Goal: Information Seeking & Learning: Check status

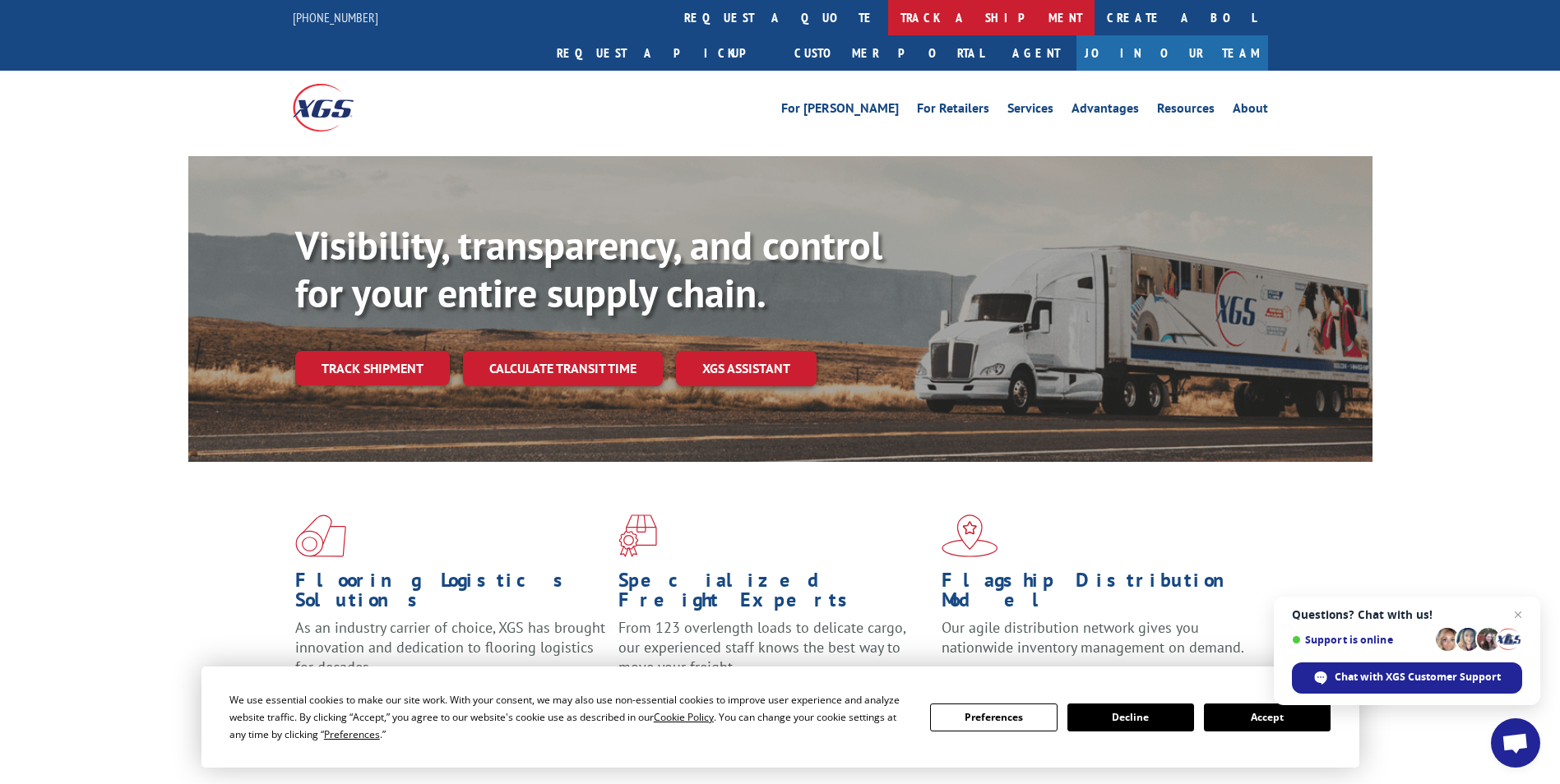
click at [888, 13] on link "track a shipment" at bounding box center [991, 17] width 206 height 36
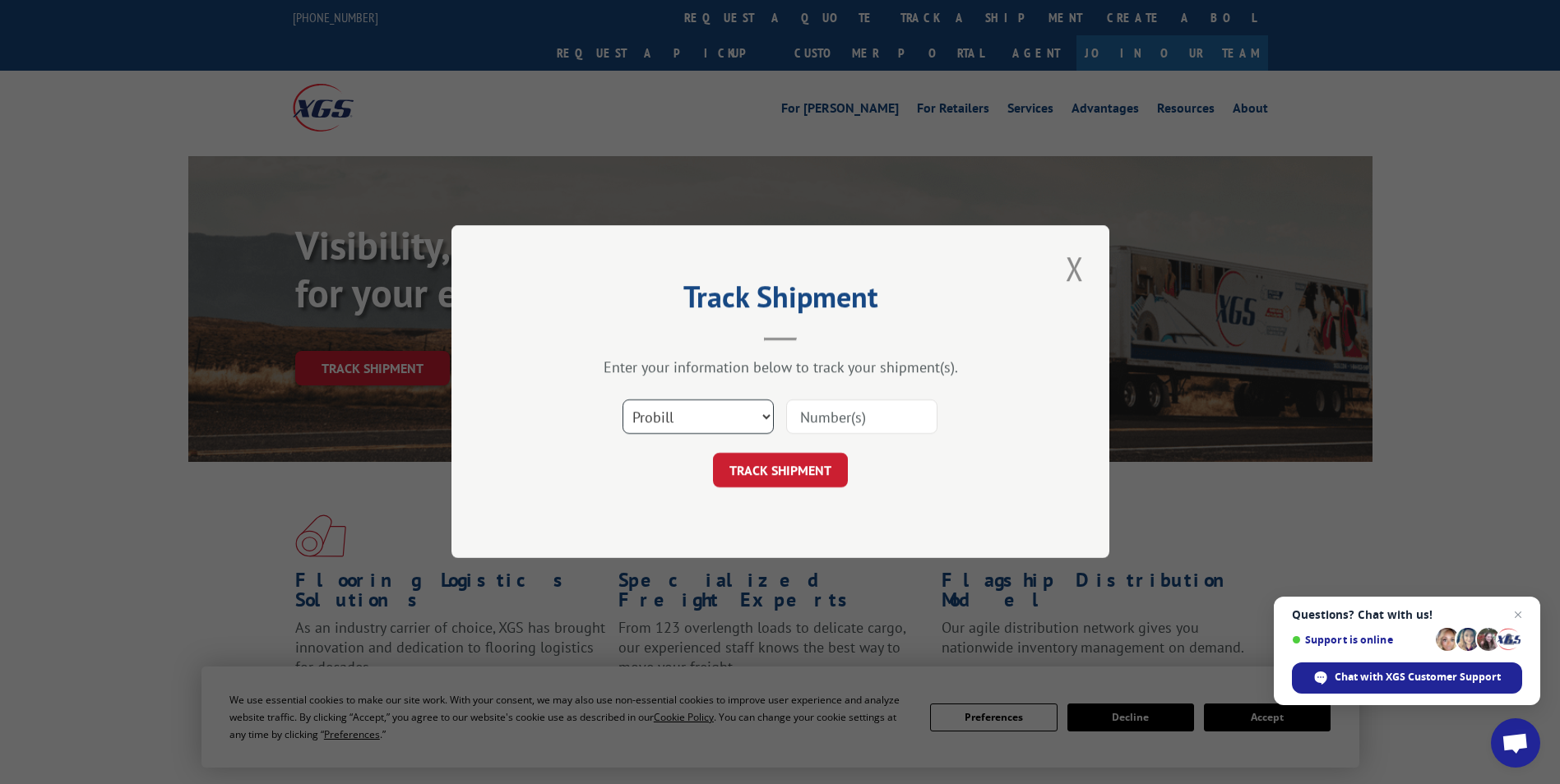
click at [767, 407] on select "Select category... Probill BOL PO" at bounding box center [698, 418] width 151 height 35
select select "bol"
click at [623, 400] on select "Select category... Probill BOL PO" at bounding box center [698, 418] width 151 height 35
click at [837, 415] on input at bounding box center [862, 418] width 151 height 35
type input "5943143"
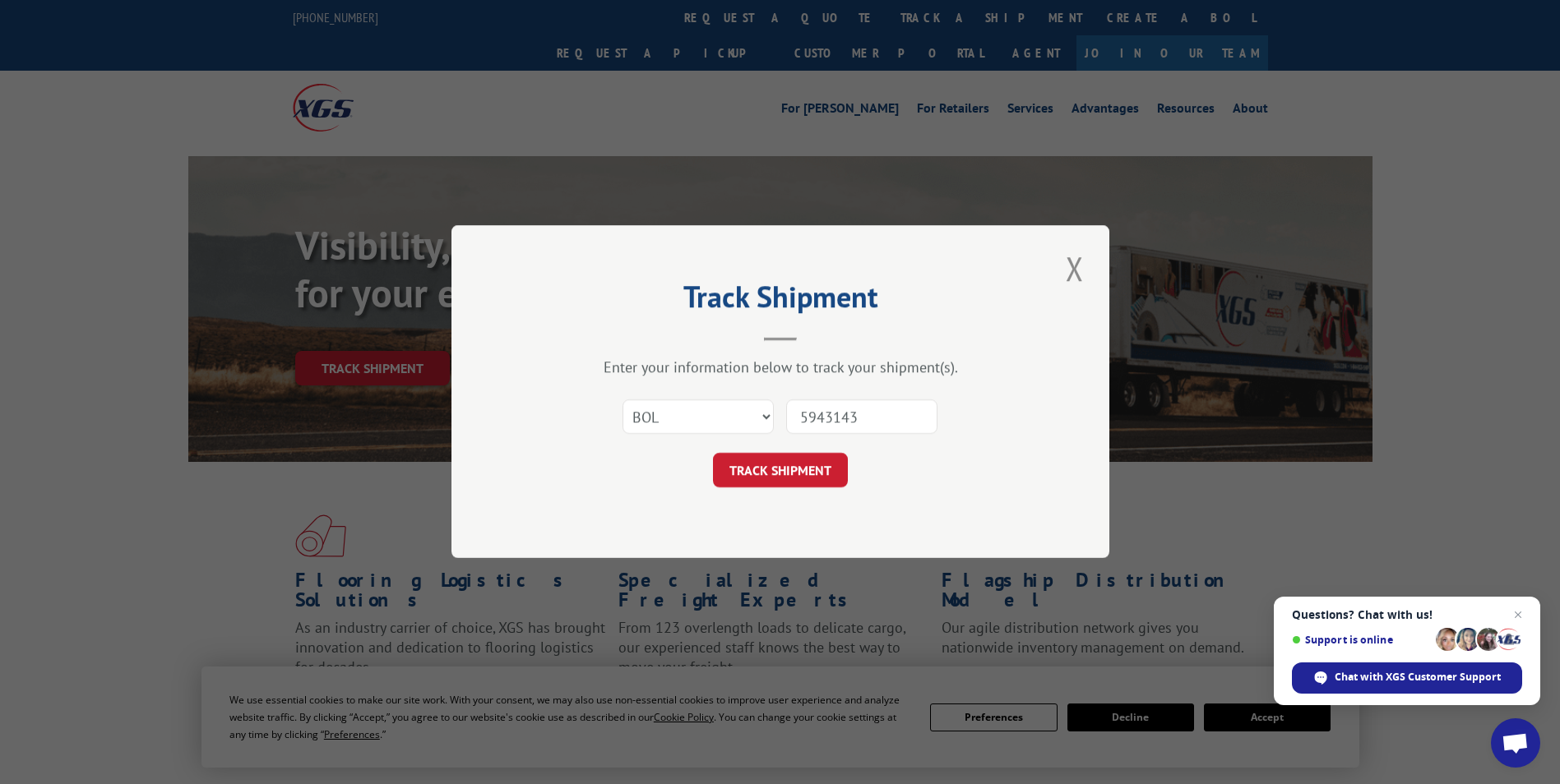
click button "TRACK SHIPMENT" at bounding box center [780, 471] width 135 height 35
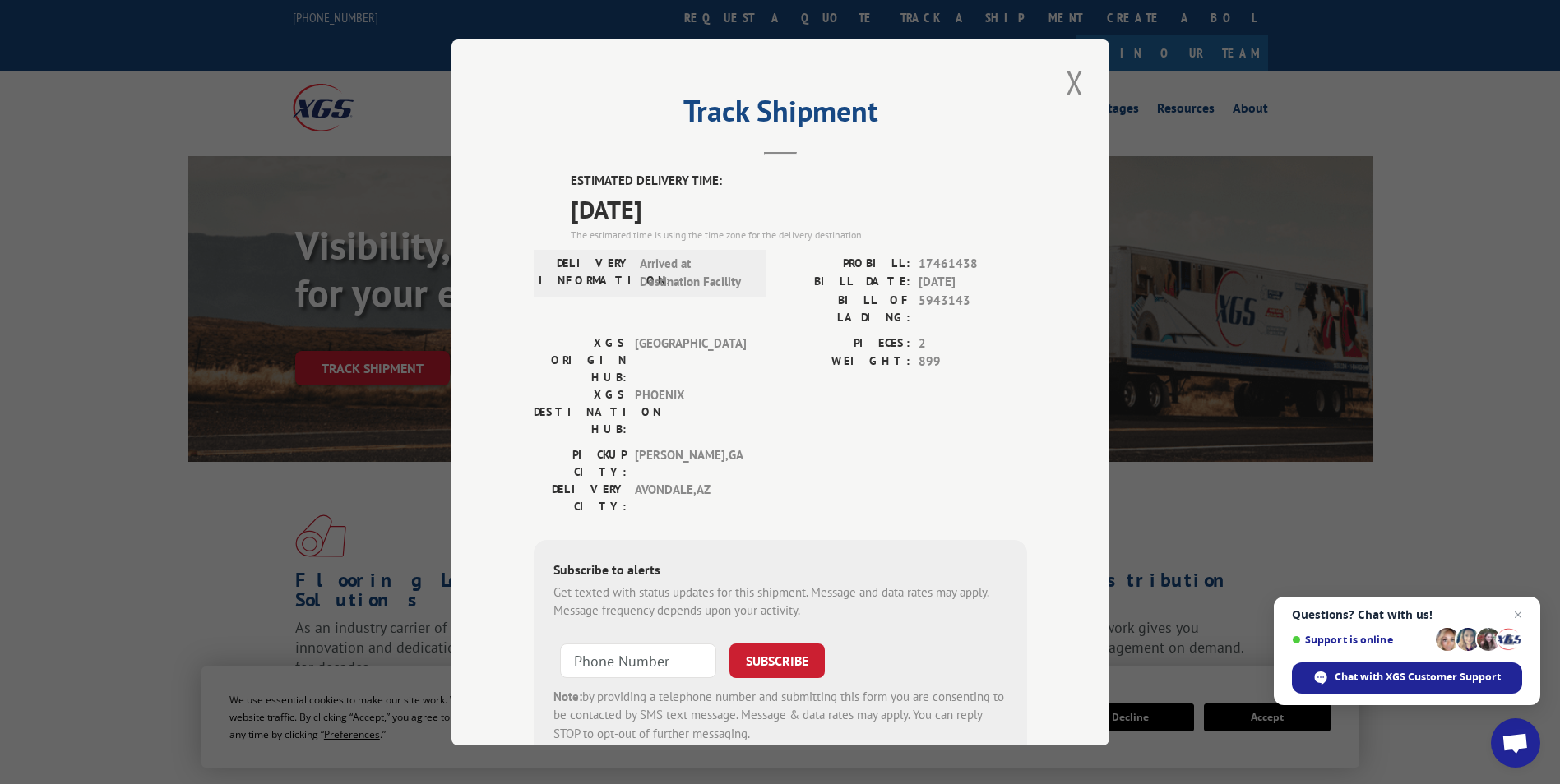
drag, startPoint x: 541, startPoint y: 173, endPoint x: 779, endPoint y: 219, distance: 242.4
click at [779, 219] on div "ESTIMATED DELIVERY TIME: [DATE] The estimated time is using the time zone for t…" at bounding box center [780, 467] width 493 height 591
copy div "ESTIMATED DELIVERY TIME: [DATE]"
